Goal: Information Seeking & Learning: Learn about a topic

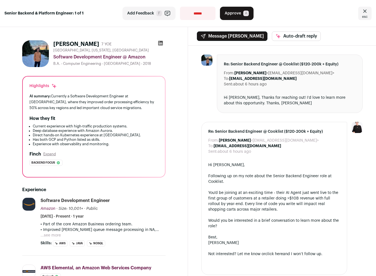
click at [36, 60] on img at bounding box center [35, 53] width 27 height 27
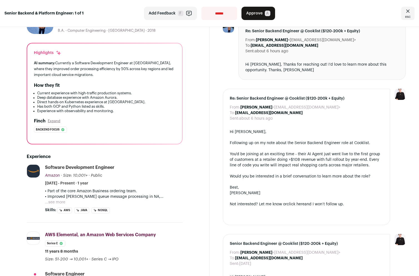
scroll to position [64, 0]
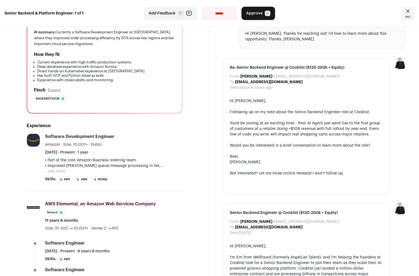
click at [144, 161] on p "• Part of the core Amazon Business ordering team." at bounding box center [114, 160] width 138 height 6
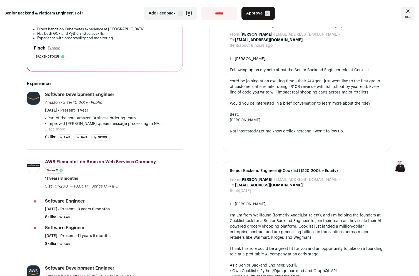
scroll to position [137, 0]
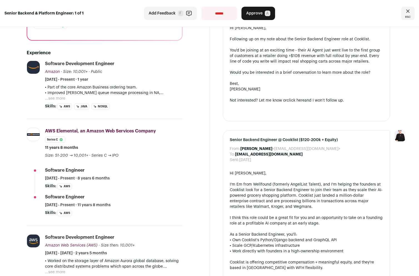
click at [173, 173] on div "Software Engineer [DATE] - Present · 8 years 6 months" at bounding box center [114, 174] width 138 height 14
click at [187, 195] on div "[PERSON_NAME] 7 YOE [GEOGRAPHIC_DATA], [US_STATE], [GEOGRAPHIC_DATA] Software D…" at bounding box center [104, 234] width 183 height 670
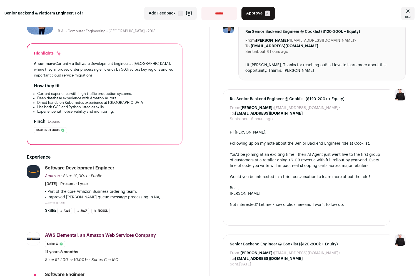
scroll to position [0, 0]
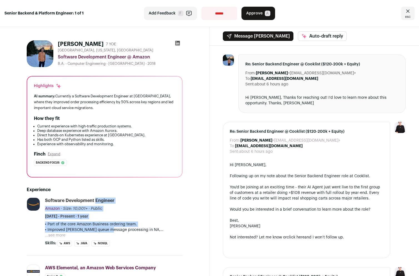
drag, startPoint x: 55, startPoint y: 201, endPoint x: 112, endPoint y: 228, distance: 62.3
click at [112, 228] on li "Software Development Engineer Amazon Amazon [DOMAIN_NAME] Add to company list P…" at bounding box center [114, 221] width 138 height 49
click at [112, 228] on p "• Improved [PERSON_NAME] queue message processing in NA, [GEOGRAPHIC_DATA], and…" at bounding box center [114, 230] width 138 height 6
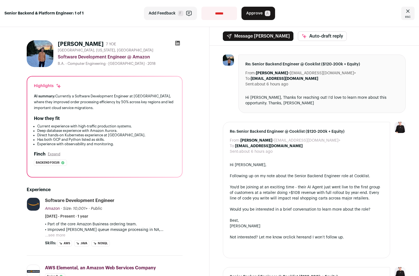
click at [60, 236] on button "...see more" at bounding box center [55, 235] width 20 height 6
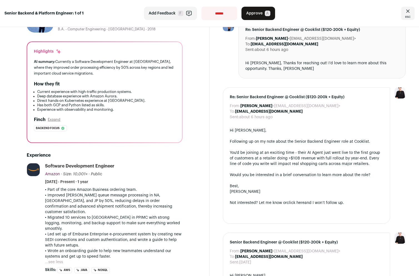
scroll to position [65, 0]
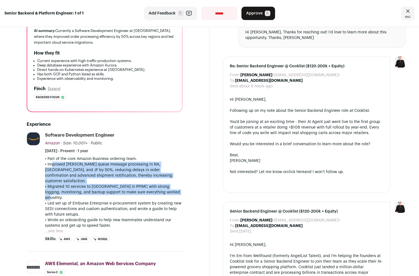
drag, startPoint x: 49, startPoint y: 165, endPoint x: 112, endPoint y: 191, distance: 68.1
click at [112, 191] on div "• Part of the core Amazon Business ordering team. • Improved [PERSON_NAME] queu…" at bounding box center [114, 192] width 138 height 72
click at [112, 191] on p "• Migrated 10 services to [GEOGRAPHIC_DATA] in PPIMC with strong logging, monit…" at bounding box center [114, 192] width 138 height 17
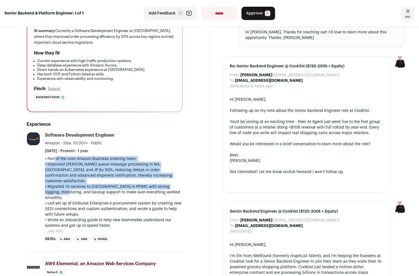
drag, startPoint x: 51, startPoint y: 158, endPoint x: 65, endPoint y: 184, distance: 29.7
click at [65, 184] on div "• Part of the core Amazon Business ordering team. • Improved [PERSON_NAME] queu…" at bounding box center [114, 192] width 138 height 72
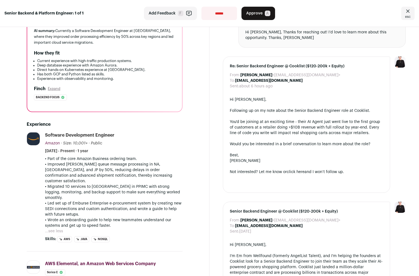
click at [66, 184] on p "• Migrated 10 services to [GEOGRAPHIC_DATA] in PPIMC with strong logging, monit…" at bounding box center [114, 192] width 138 height 17
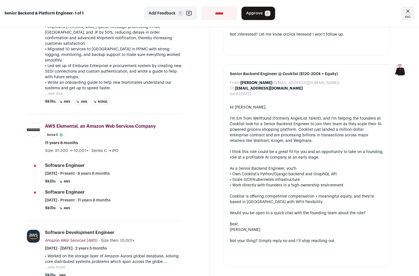
scroll to position [196, 0]
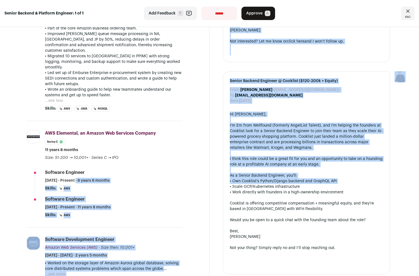
drag, startPoint x: 201, startPoint y: 171, endPoint x: 221, endPoint y: 187, distance: 24.9
click at [221, 187] on div "[PERSON_NAME] 7 YOE [GEOGRAPHIC_DATA], [US_STATE], [GEOGRAPHIC_DATA] Software D…" at bounding box center [209, 205] width 419 height 749
click at [221, 186] on div "From: [PERSON_NAME] <[EMAIL_ADDRESS][DOMAIN_NAME]> To: [PERSON_NAME] <[EMAIL_AD…" at bounding box center [315, 66] width 210 height 433
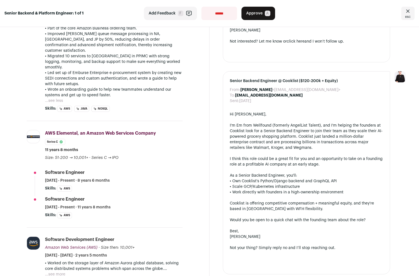
scroll to position [281, 0]
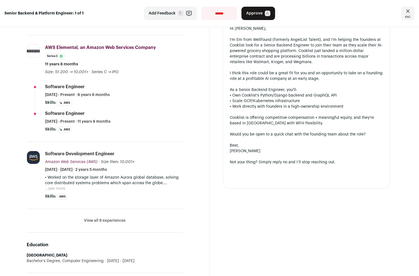
click at [61, 186] on button "...see more" at bounding box center [55, 189] width 20 height 6
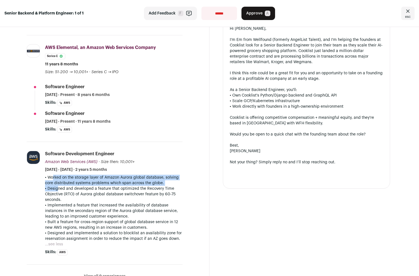
drag, startPoint x: 47, startPoint y: 171, endPoint x: 55, endPoint y: 181, distance: 12.5
click at [55, 181] on div "• Worked on the storage layer of Amazon Aurora global database, solving core di…" at bounding box center [114, 208] width 138 height 67
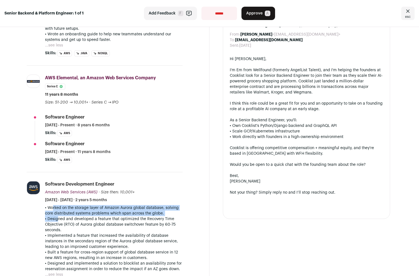
scroll to position [282, 0]
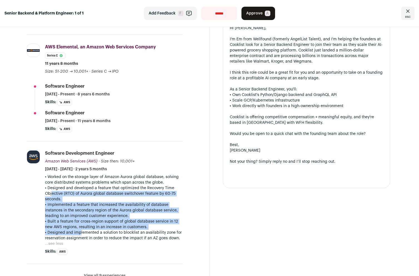
drag, startPoint x: 51, startPoint y: 189, endPoint x: 79, endPoint y: 229, distance: 49.1
click at [78, 229] on div "• Worked on the storage layer of Amazon Aurora global database, solving core di…" at bounding box center [114, 207] width 138 height 67
click at [79, 230] on p "• Designed and implemented a solution to blocklist an availability zone for res…" at bounding box center [114, 235] width 138 height 11
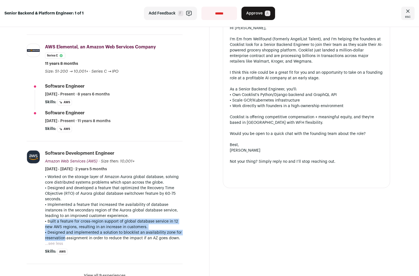
drag, startPoint x: 47, startPoint y: 215, endPoint x: 63, endPoint y: 232, distance: 23.4
click at [63, 232] on div "• Worked on the storage layer of Amazon Aurora global database, solving core di…" at bounding box center [114, 207] width 138 height 67
click at [63, 232] on p "• Designed and implemented a solution to blocklist an availability zone for res…" at bounding box center [114, 235] width 138 height 11
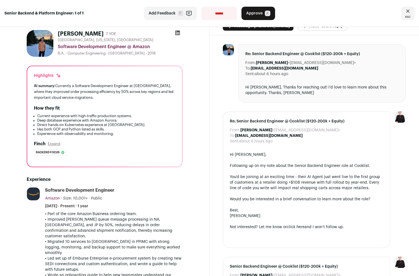
scroll to position [0, 0]
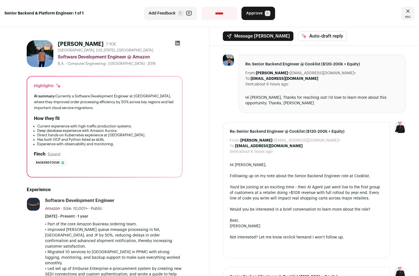
click at [175, 43] on icon at bounding box center [178, 43] width 6 height 6
